Goal: Contribute content

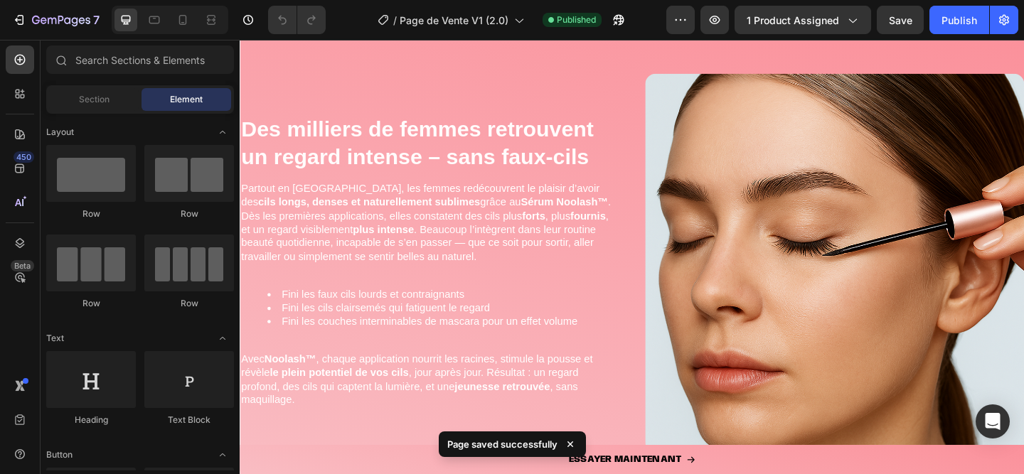
scroll to position [2449, 0]
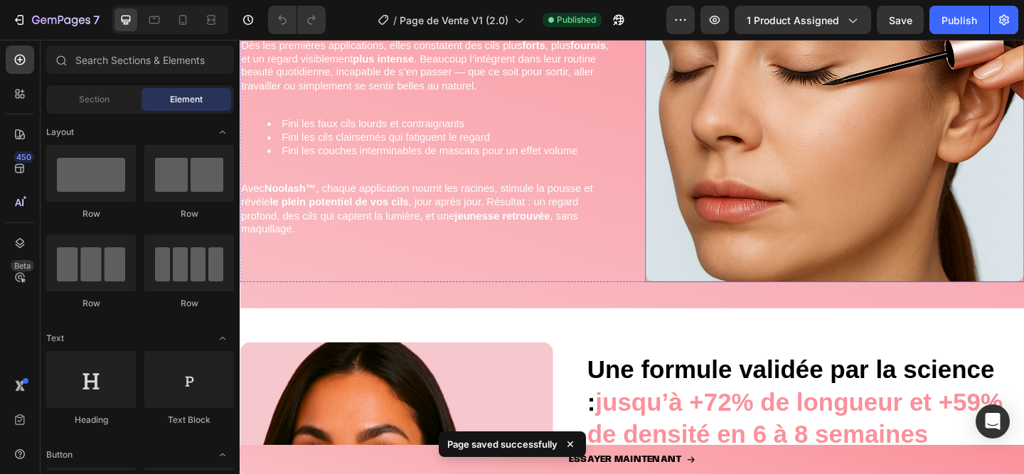
click at [861, 254] on img at bounding box center [886, 97] width 412 height 412
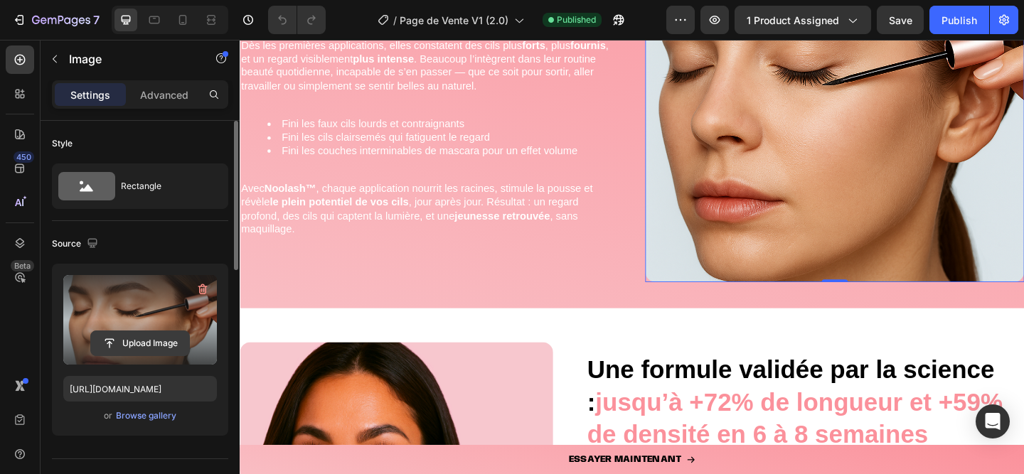
click at [129, 343] on input "file" at bounding box center [140, 343] width 98 height 24
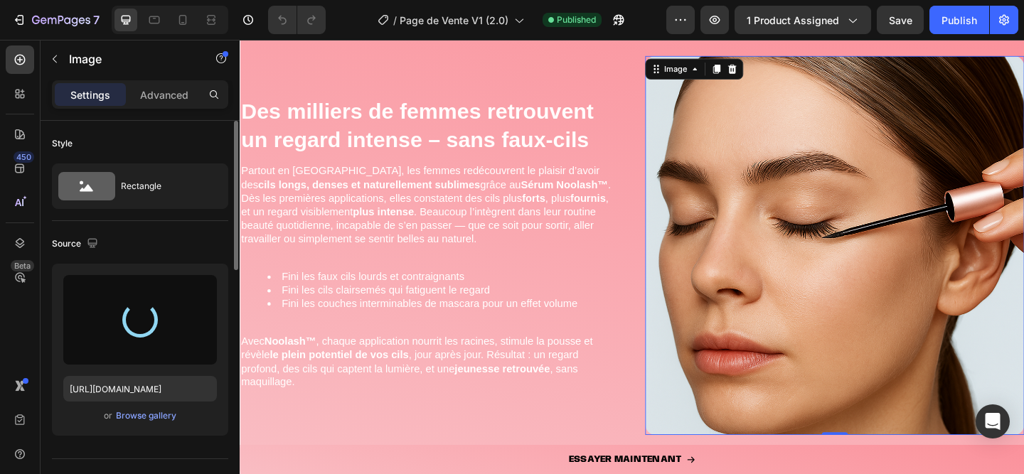
scroll to position [2203, 0]
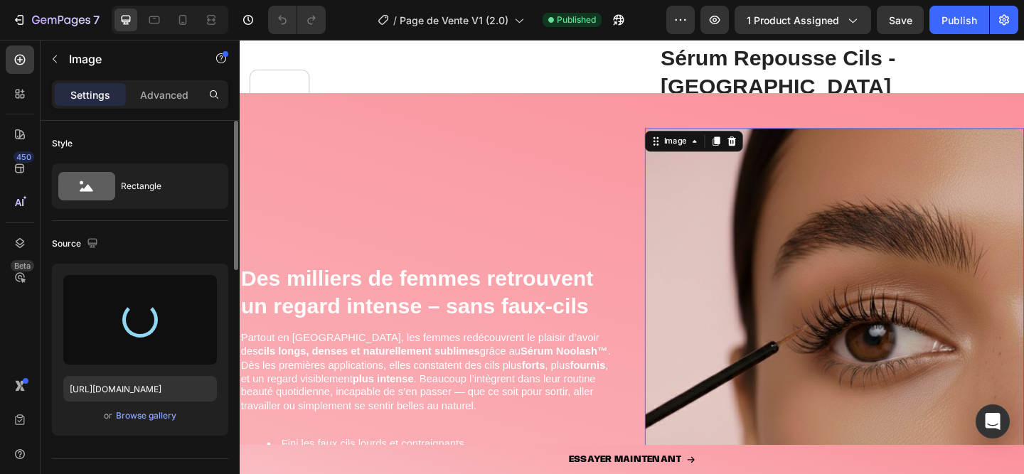
type input "[URL][DOMAIN_NAME]"
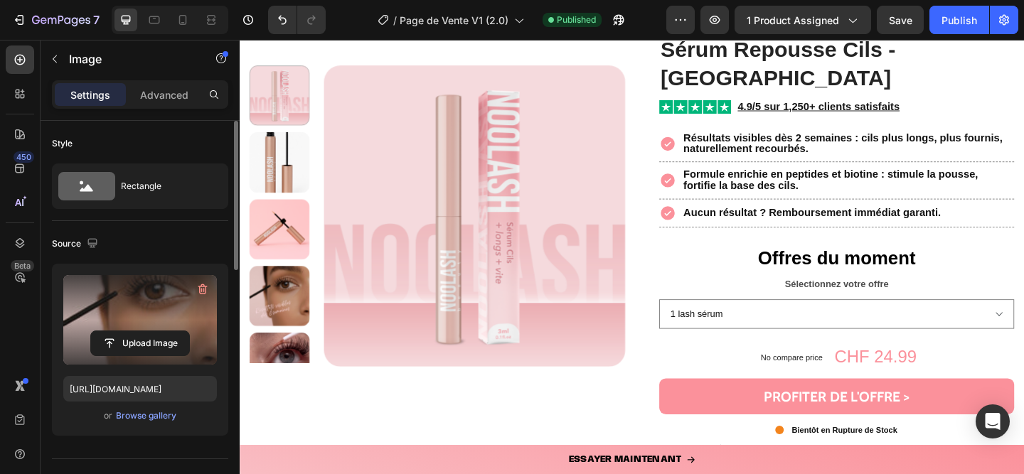
scroll to position [2182, 0]
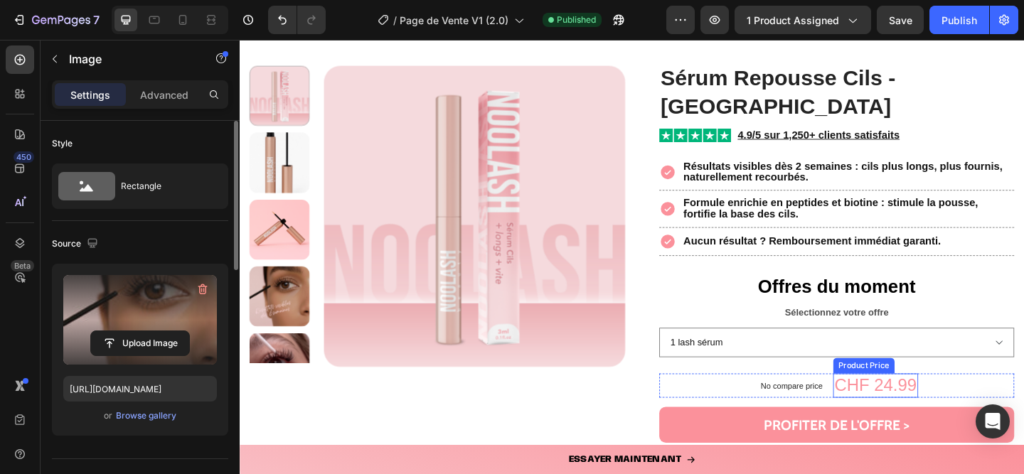
click at [923, 403] on div "CHF 24.99" at bounding box center [931, 416] width 92 height 27
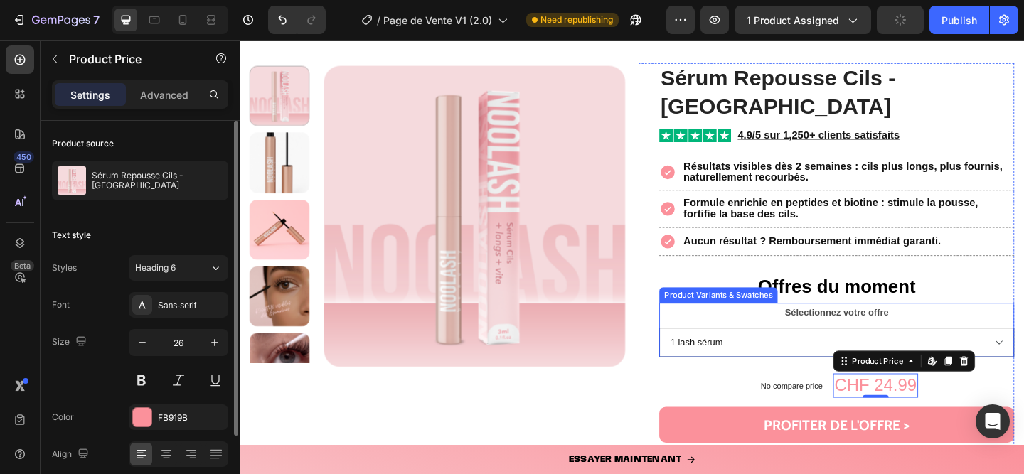
click at [832, 353] on select "1 lash sérum 1 + le 2ᵉ à -50 % 2 packs = le 3ᵉ offert" at bounding box center [889, 369] width 386 height 32
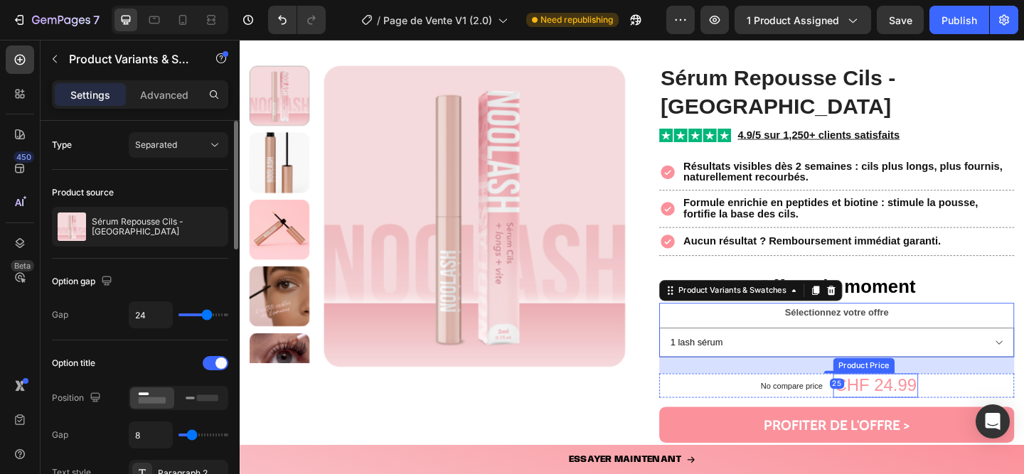
click at [933, 403] on div "CHF 24.99" at bounding box center [931, 416] width 92 height 27
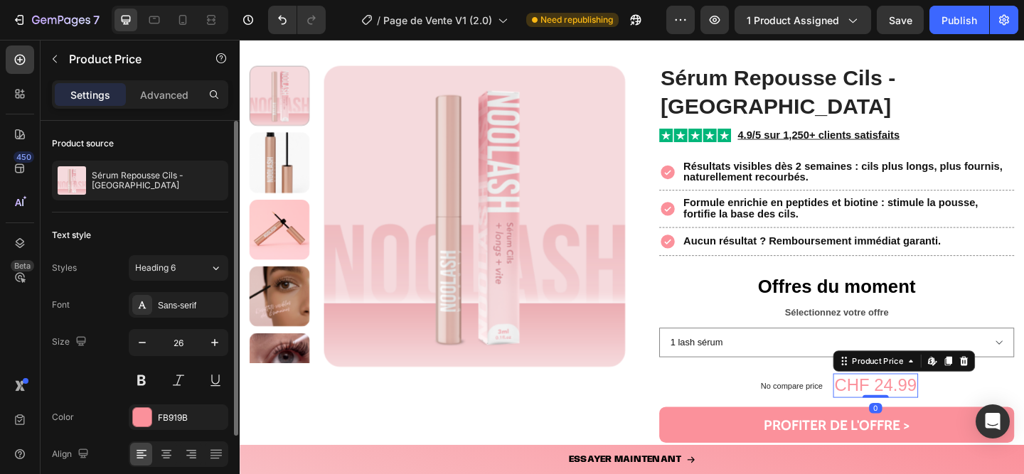
click at [931, 403] on div "CHF 24.99" at bounding box center [931, 416] width 92 height 27
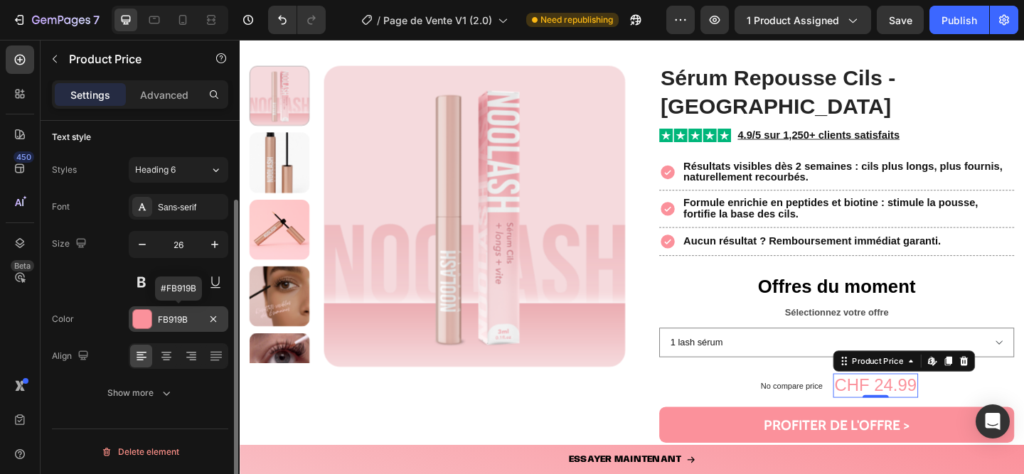
scroll to position [0, 0]
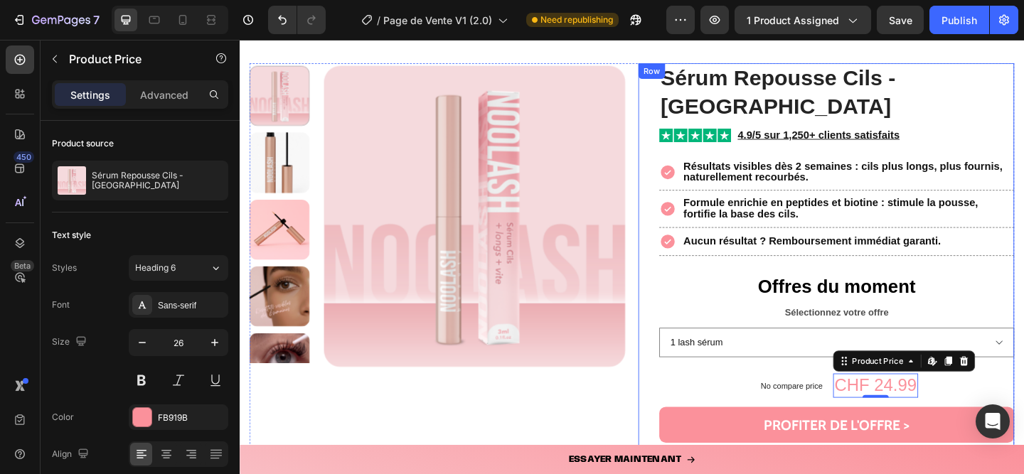
click at [838, 412] on p "No compare price" at bounding box center [840, 416] width 68 height 9
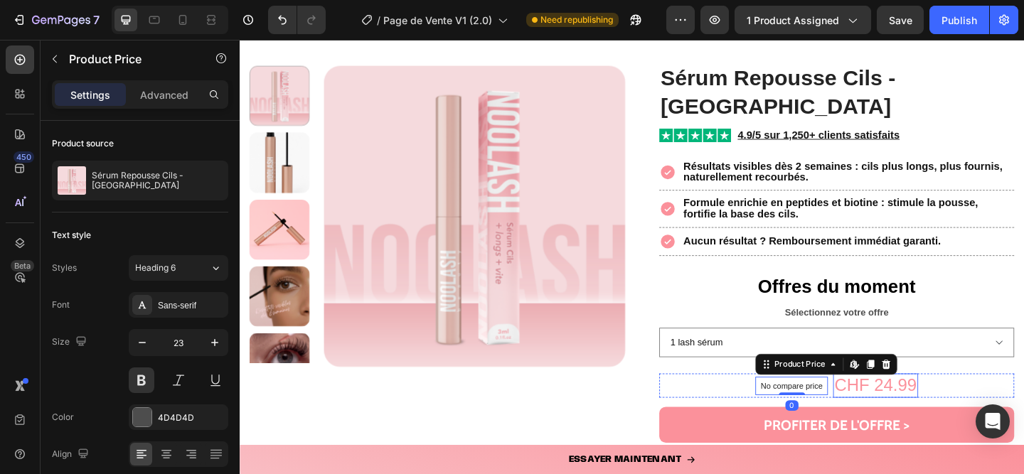
click at [893, 403] on div "CHF 24.99" at bounding box center [931, 416] width 92 height 27
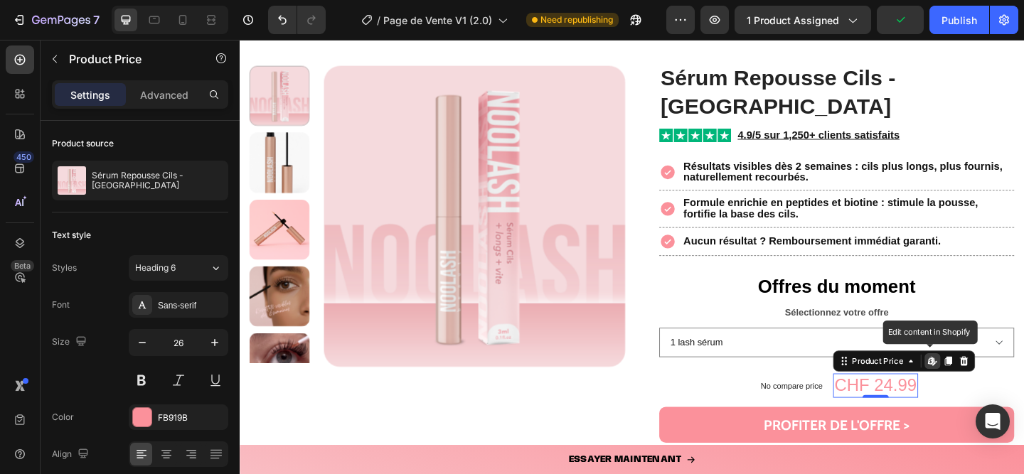
click at [987, 384] on icon at bounding box center [992, 389] width 11 height 11
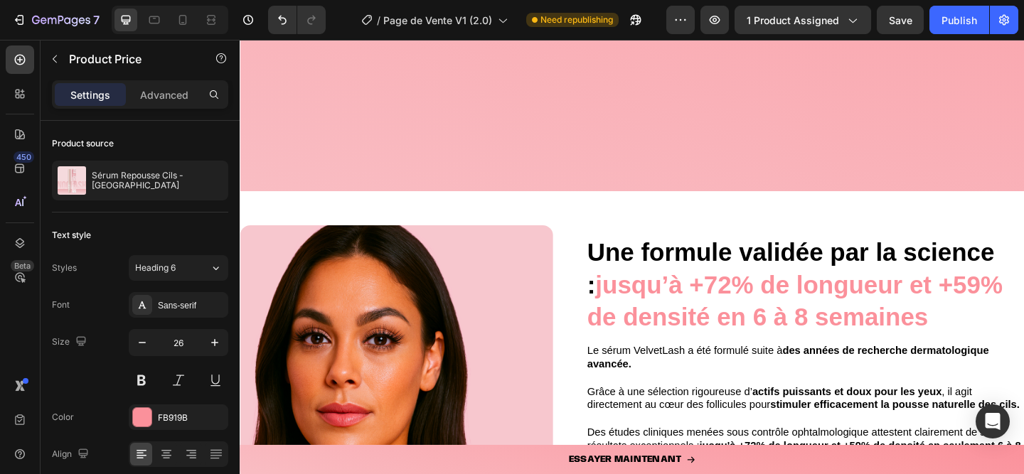
scroll to position [3745, 0]
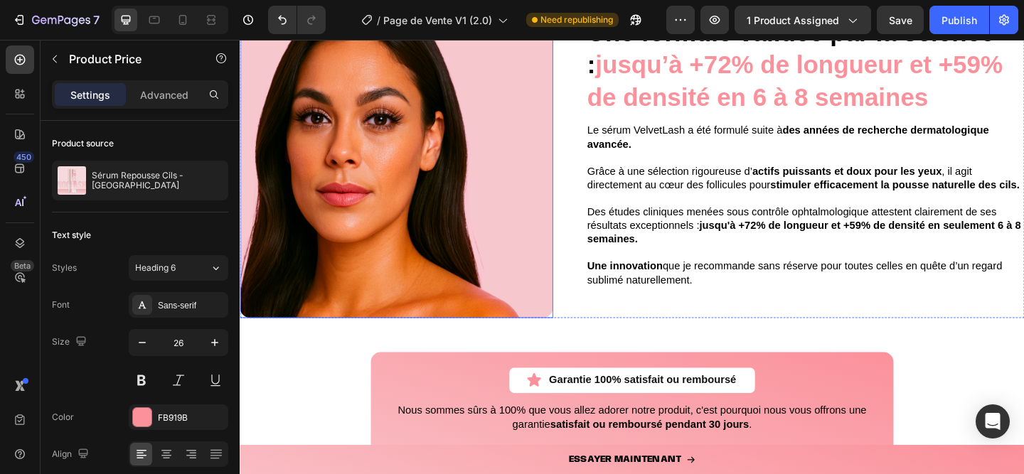
click at [430, 214] on img at bounding box center [410, 172] width 340 height 340
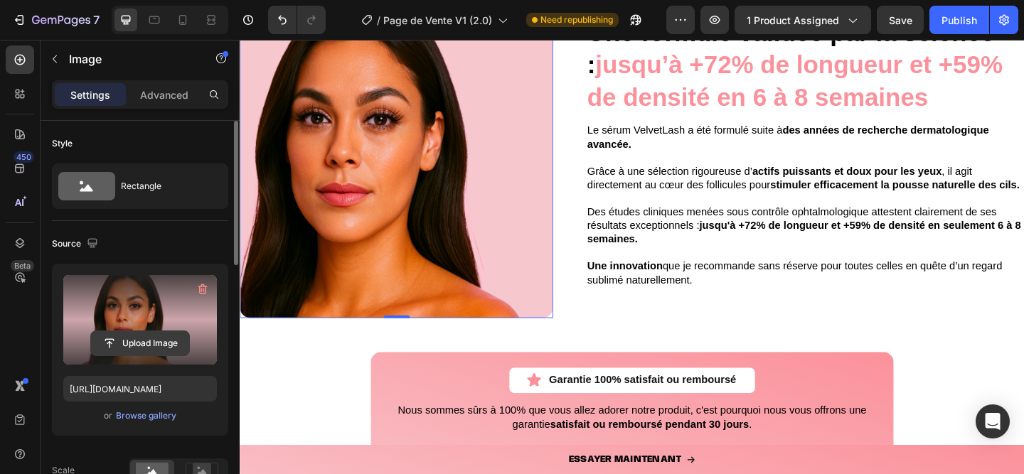
click at [156, 341] on input "file" at bounding box center [140, 343] width 98 height 24
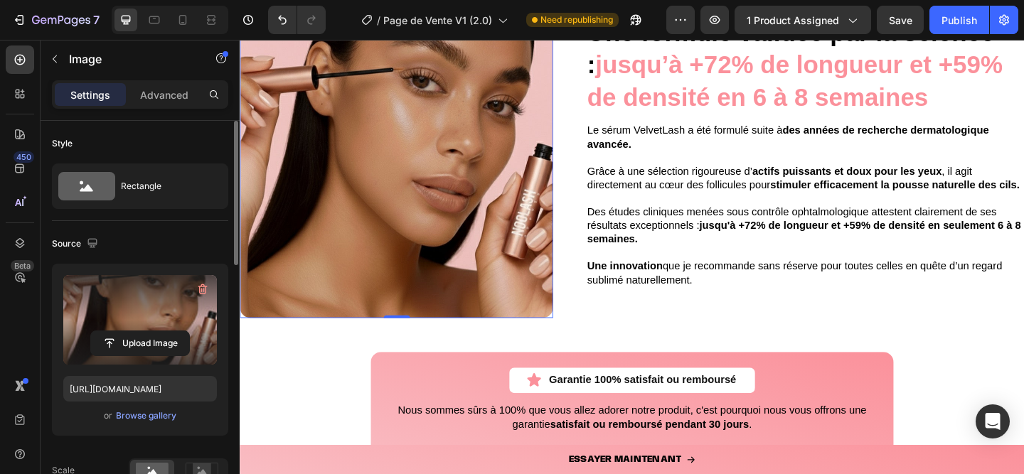
scroll to position [3558, 0]
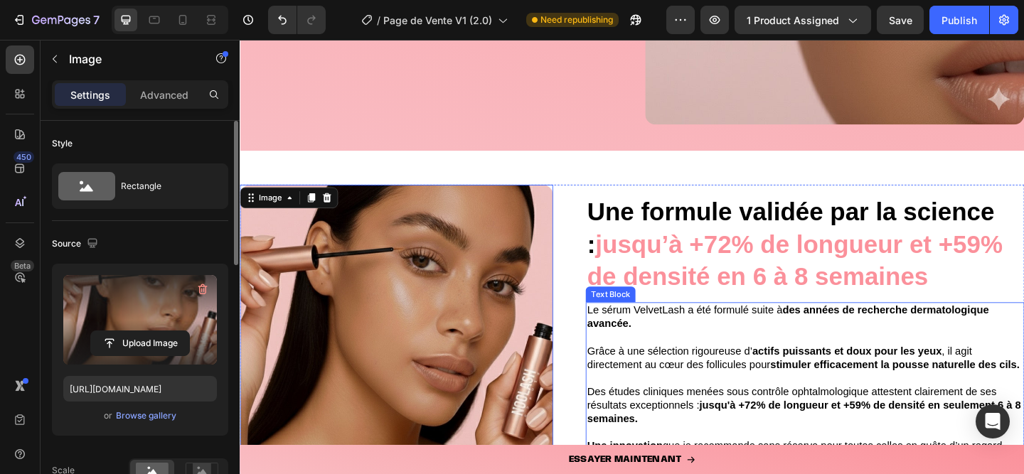
click at [125, 325] on div "Upload Image" at bounding box center [140, 320] width 154 height 90
click at [157, 342] on input "file" at bounding box center [140, 343] width 98 height 24
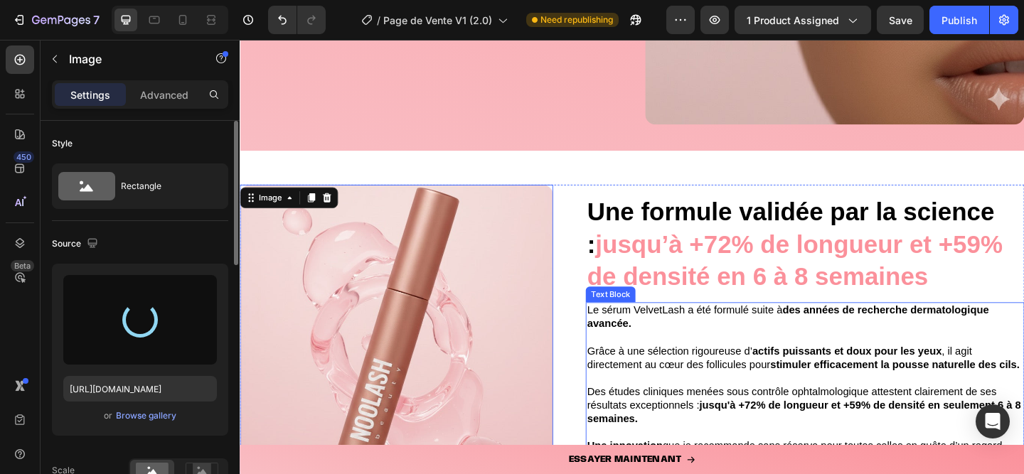
type input "[URL][DOMAIN_NAME]"
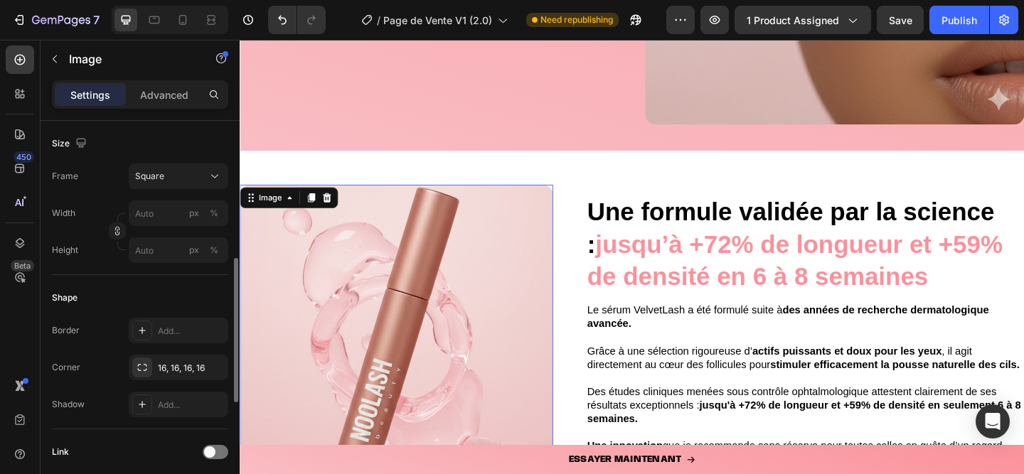
scroll to position [375, 0]
click at [737, 357] on p at bounding box center [854, 364] width 474 height 15
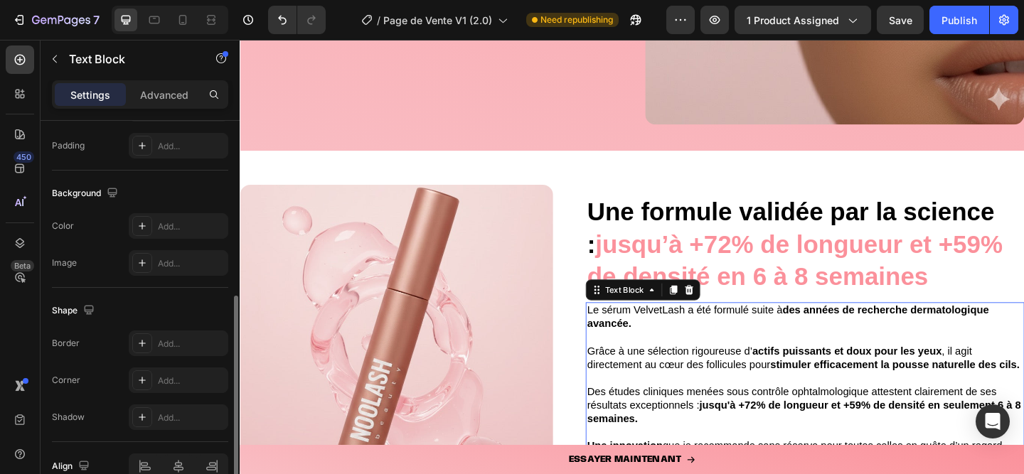
scroll to position [0, 0]
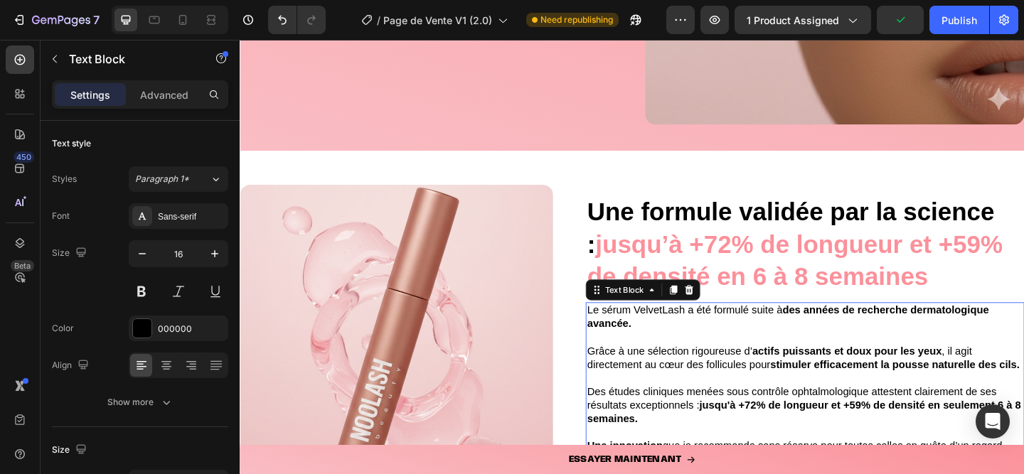
click at [699, 328] on span "Le sérum VelvetLash a été formulé suite à des années de recherche dermatologiqu…" at bounding box center [835, 341] width 437 height 27
click at [712, 328] on span "Le sérum VelvetLash a été formulé suite à des années de recherche dermatologiqu…" at bounding box center [835, 341] width 437 height 27
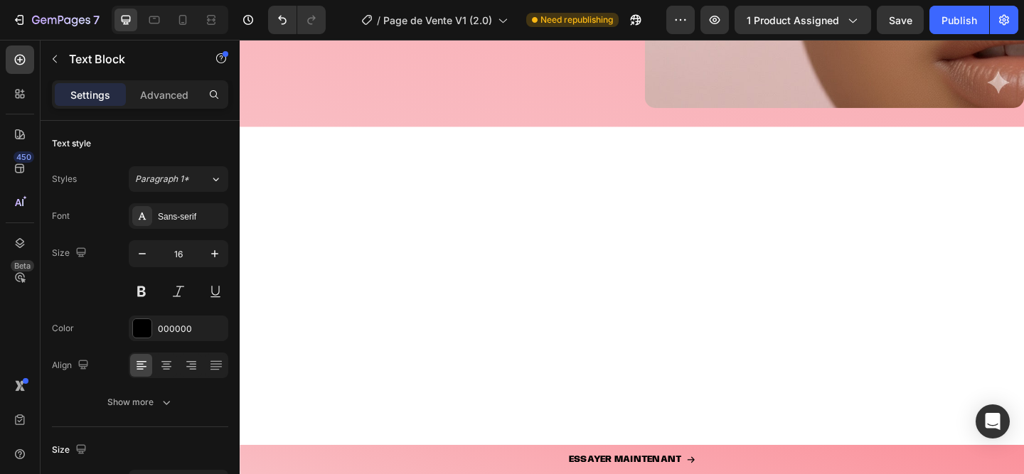
scroll to position [2157, 0]
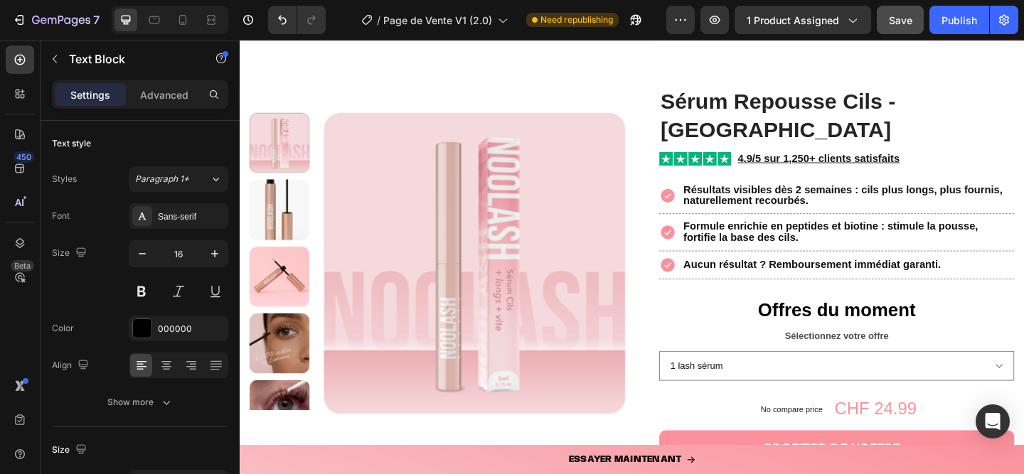
click at [911, 28] on button "Save" at bounding box center [899, 20] width 47 height 28
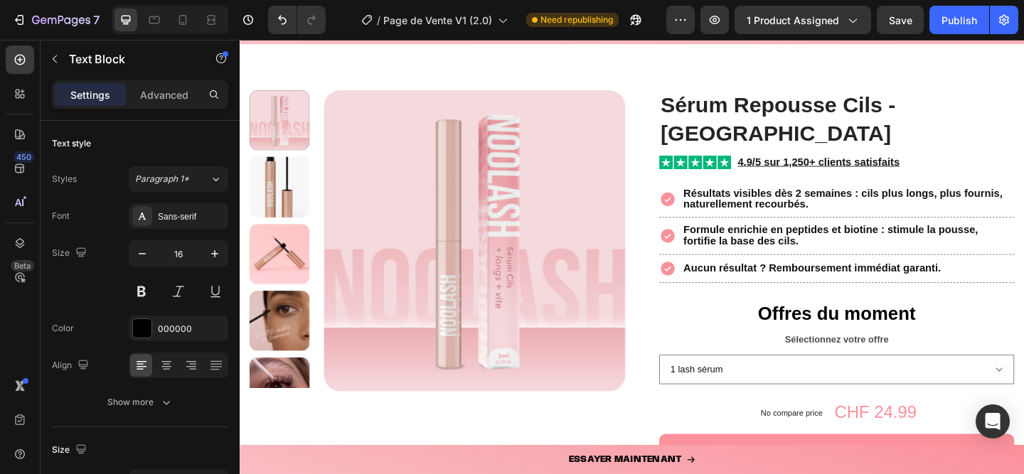
scroll to position [2160, 0]
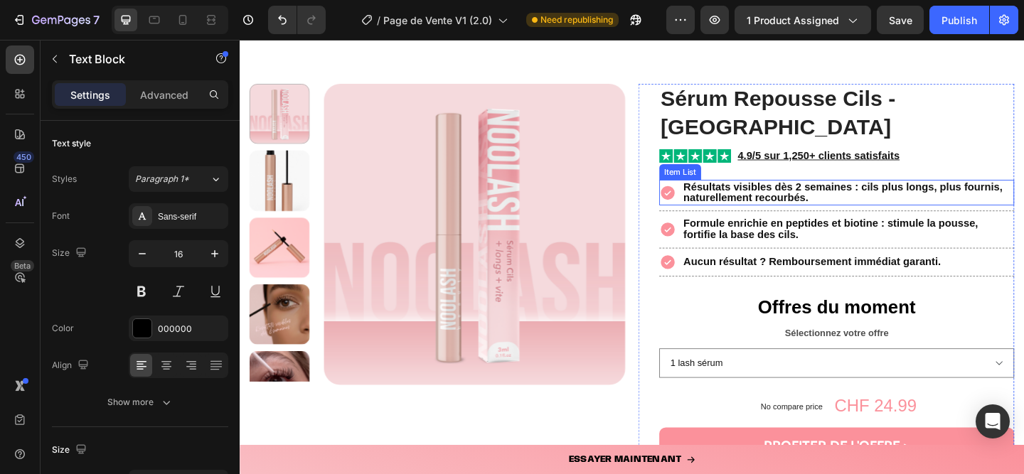
click at [853, 193] on strong "Résultats visibles dès 2 semaines : cils plus longs, plus fournis, naturellemen…" at bounding box center [895, 205] width 347 height 24
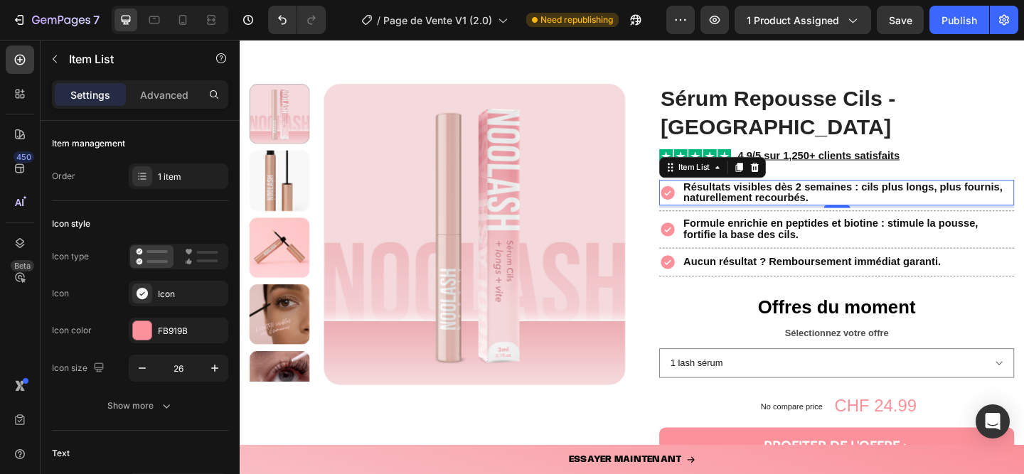
click at [843, 193] on strong "Résultats visibles dès 2 semaines : cils plus longs, plus fournis, naturellemen…" at bounding box center [895, 205] width 347 height 24
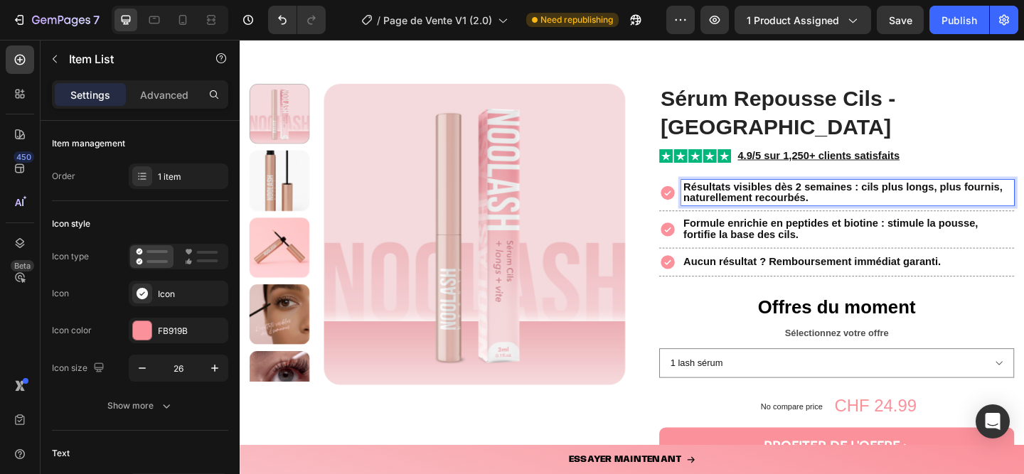
click at [843, 193] on strong "Résultats visibles dès 2 semaines : cils plus longs, plus fournis, naturellemen…" at bounding box center [895, 205] width 347 height 24
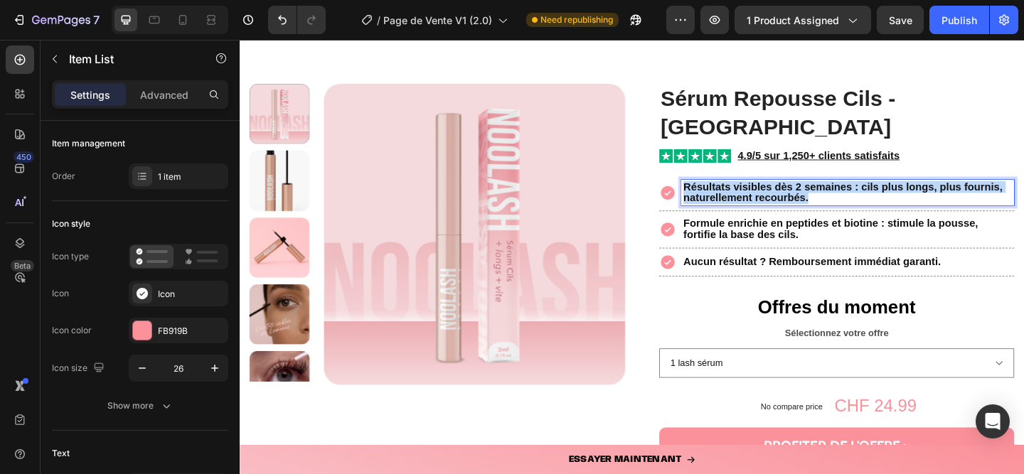
click at [843, 193] on strong "Résultats visibles dès 2 semaines : cils plus longs, plus fournis, naturellemen…" at bounding box center [895, 205] width 347 height 24
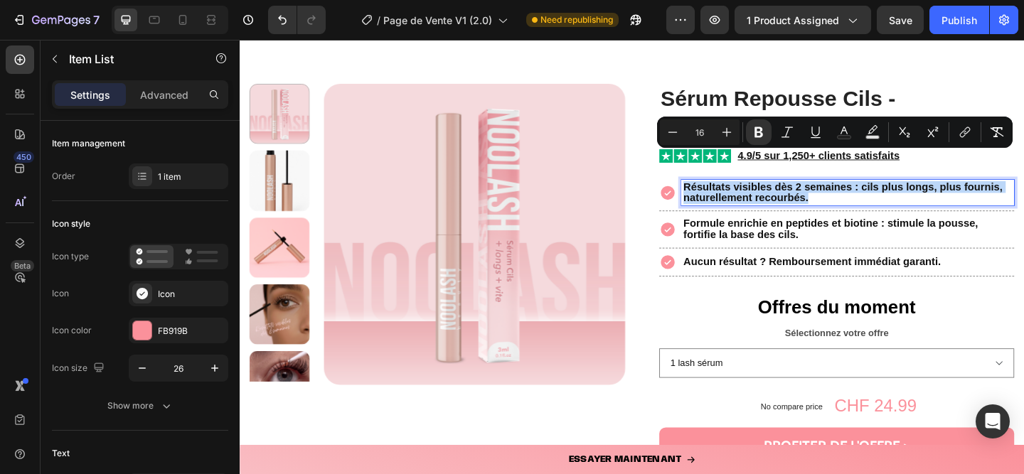
click at [848, 193] on strong "Résultats visibles dès 2 semaines : cils plus longs, plus fournis, naturellemen…" at bounding box center [895, 205] width 347 height 24
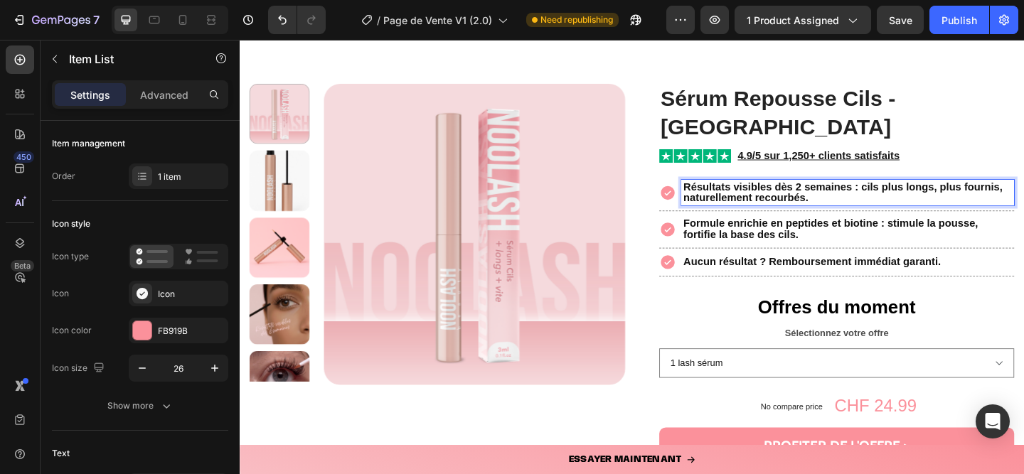
click at [846, 193] on strong "Résultats visibles dès 2 semaines : cils plus longs, plus fournis, naturellemen…" at bounding box center [895, 205] width 347 height 24
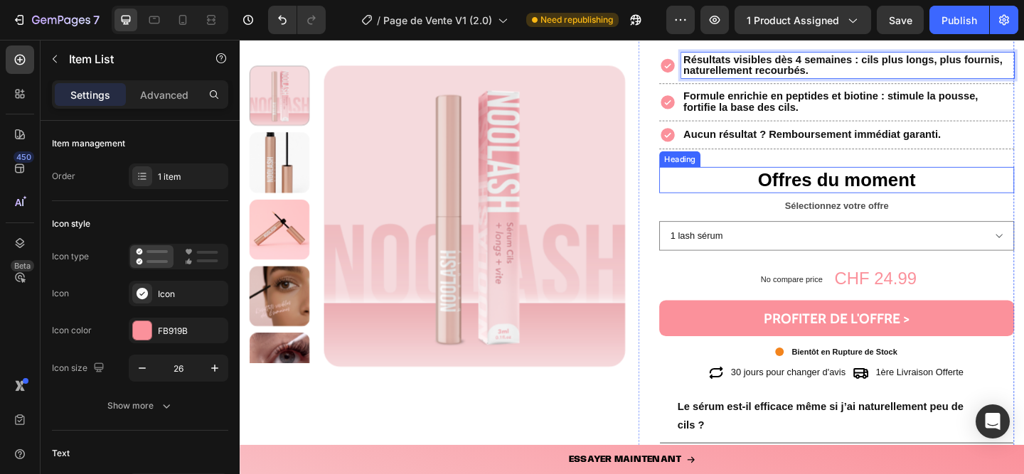
scroll to position [2299, 0]
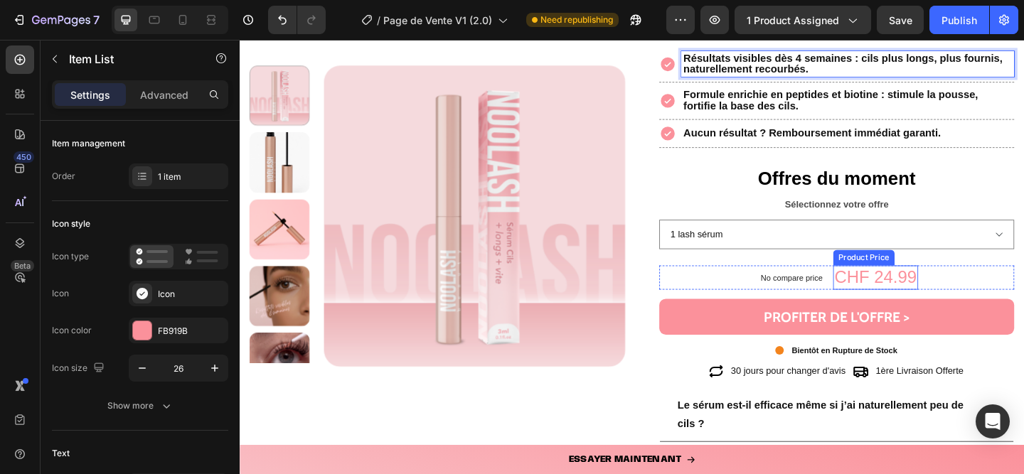
click at [923, 286] on div "CHF 24.99" at bounding box center [931, 299] width 92 height 27
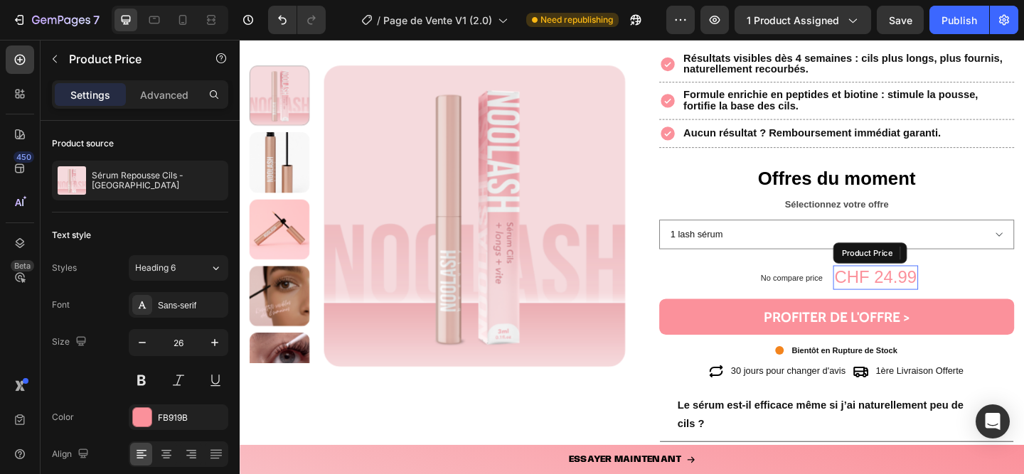
click at [937, 286] on div "CHF 24.99" at bounding box center [931, 299] width 92 height 27
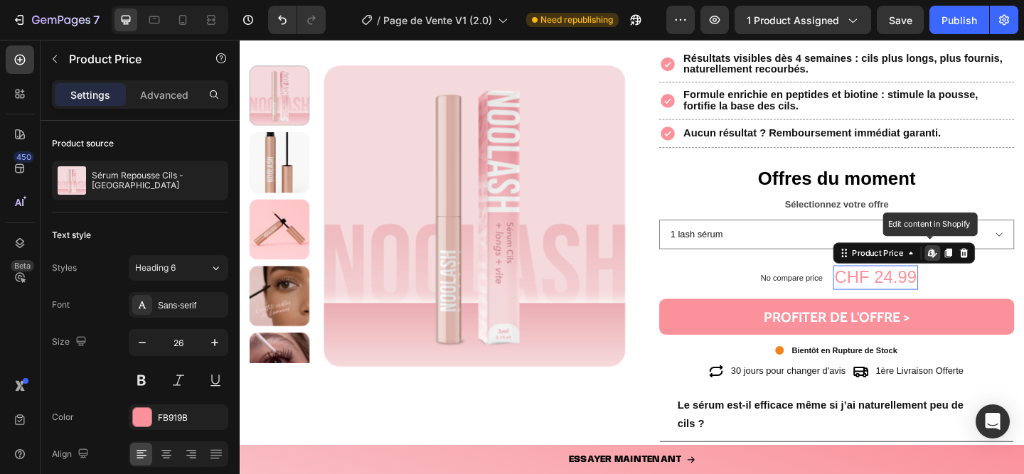
click at [937, 286] on div "CHF 24.99" at bounding box center [931, 299] width 92 height 27
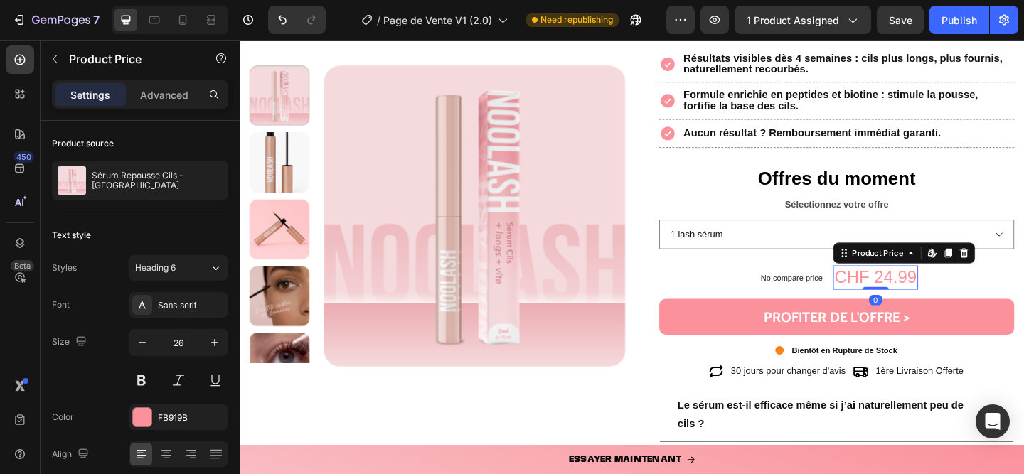
click at [937, 286] on div "CHF 24.99" at bounding box center [931, 299] width 92 height 27
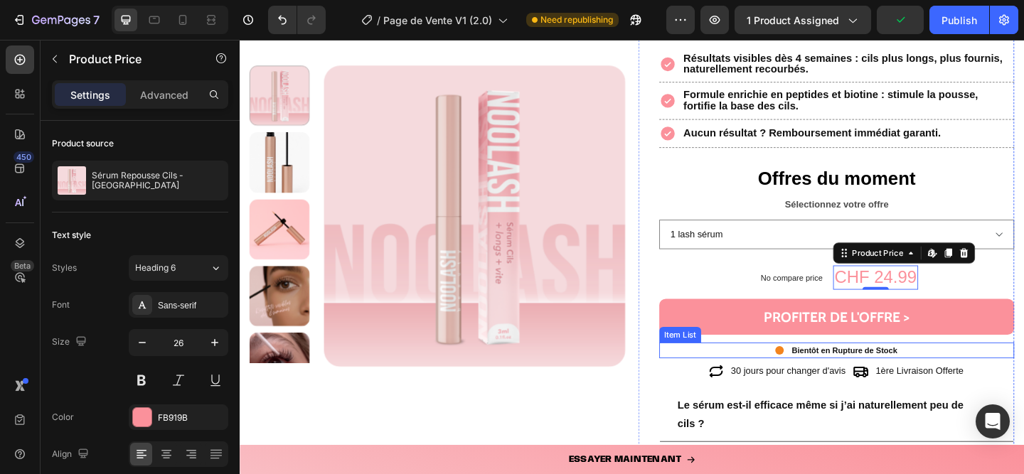
click at [881, 370] on div "Bientôt en Rupture de Stock" at bounding box center [897, 378] width 119 height 17
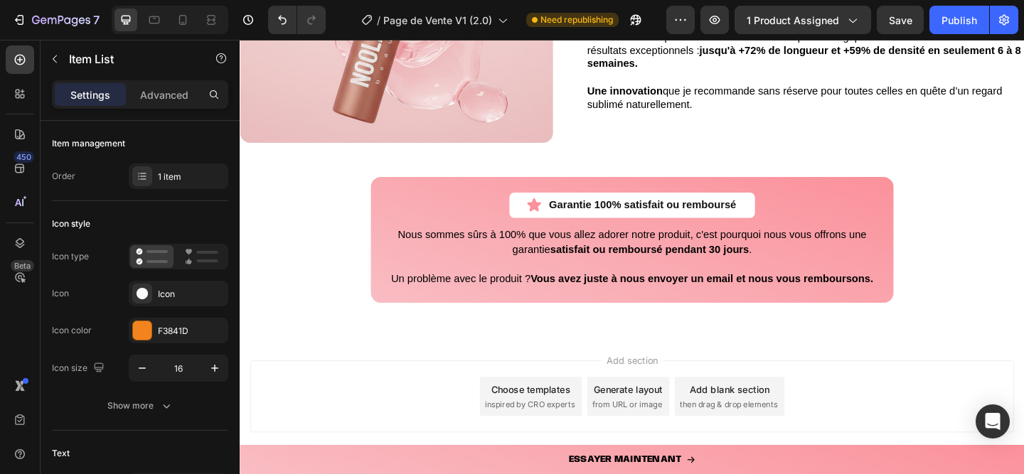
scroll to position [3953, 0]
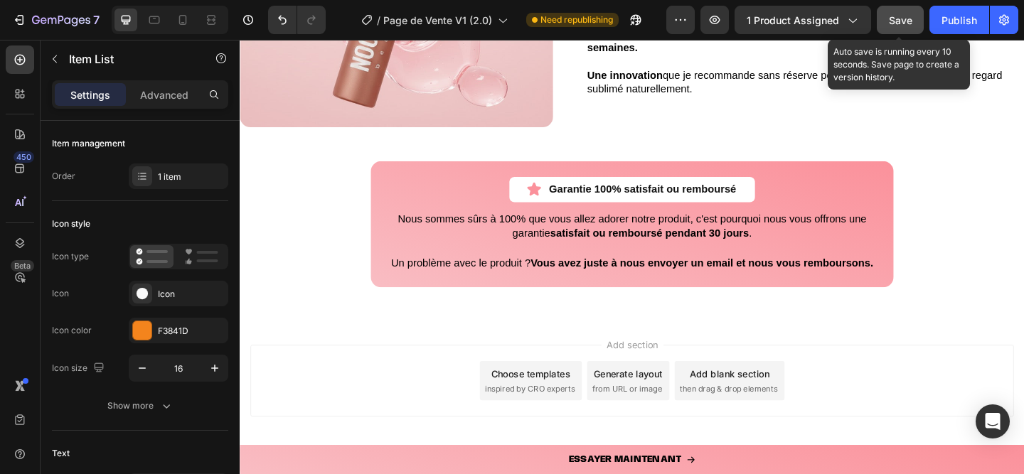
click at [903, 22] on span "Save" at bounding box center [900, 20] width 23 height 12
